Goal: Task Accomplishment & Management: Use online tool/utility

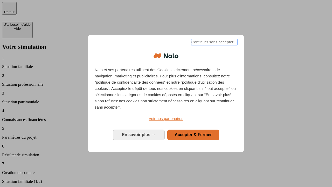
click at [213, 43] on span "Continuer sans accepter →" at bounding box center [214, 42] width 46 height 6
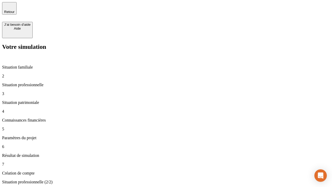
type input "30 000"
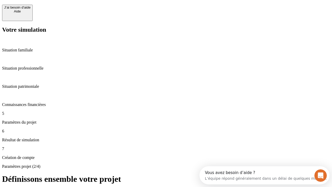
scroll to position [5, 0]
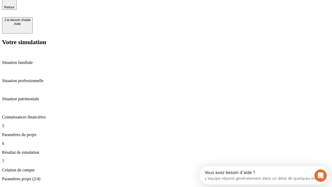
type input "25"
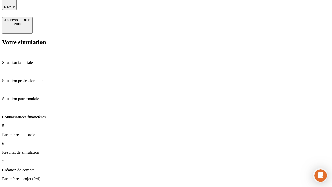
type input "64"
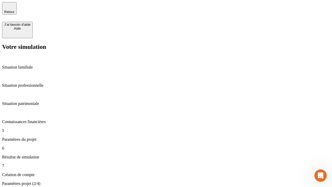
type input "1 000"
type input "640"
